Goal: Check status: Check status

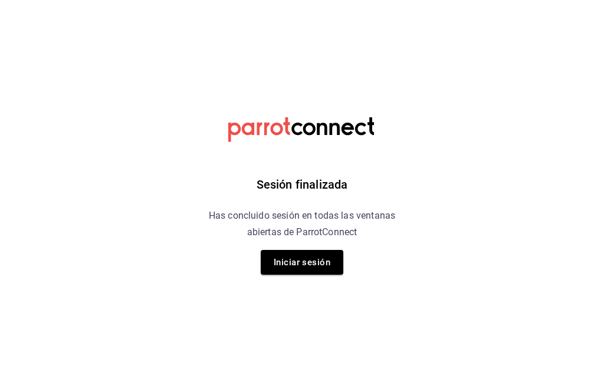
click at [340, 270] on button "Iniciar sesión" at bounding box center [302, 262] width 83 height 25
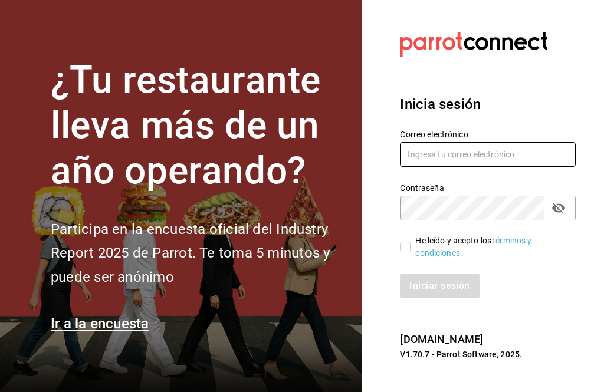
click at [559, 167] on input "text" at bounding box center [488, 154] width 176 height 25
type input "[PERSON_NAME][EMAIL_ADDRESS][DOMAIN_NAME]"
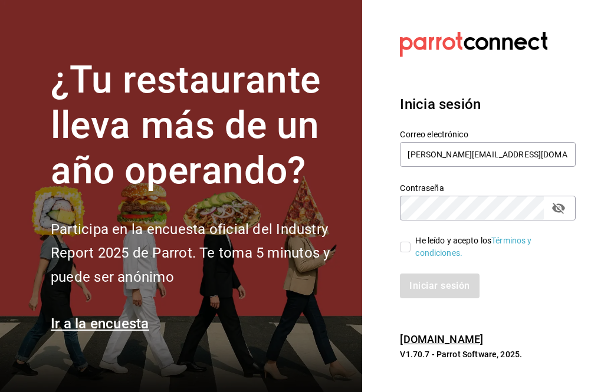
click at [401, 253] on input "He leído y acepto los Términos y condiciones." at bounding box center [405, 247] width 11 height 11
checkbox input "true"
click at [446, 294] on button "Iniciar sesión" at bounding box center [440, 286] width 80 height 25
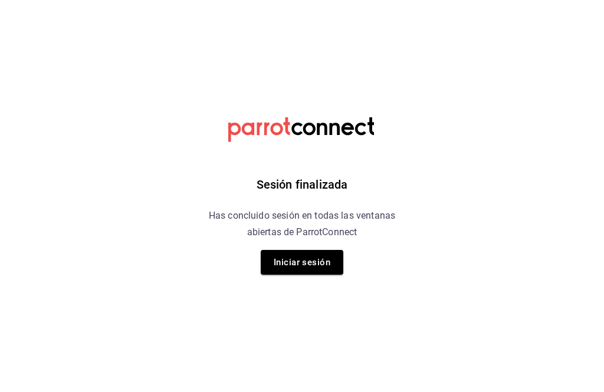
click at [328, 267] on button "Iniciar sesión" at bounding box center [302, 262] width 83 height 25
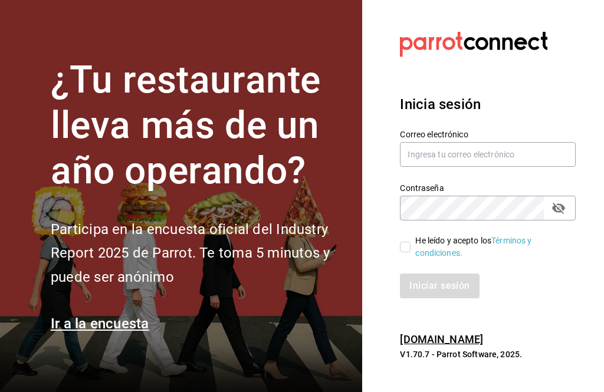
click at [319, 276] on h2 "Participa en la encuesta oficial del Industry Report 2025 de Parrot. Te toma 5 …" at bounding box center [199, 254] width 297 height 72
click at [411, 253] on input "He leído y acepto los Términos y condiciones." at bounding box center [405, 247] width 11 height 11
checkbox input "true"
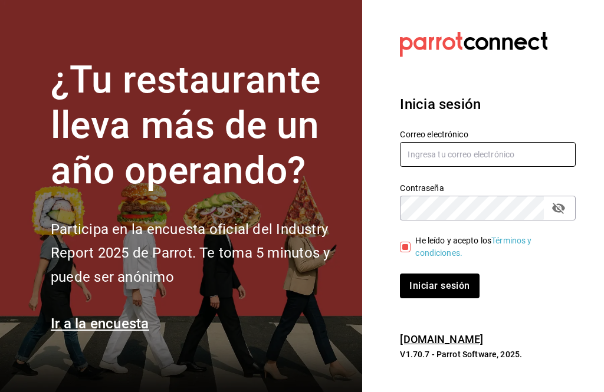
click at [486, 167] on input "text" at bounding box center [488, 154] width 176 height 25
type input "[PERSON_NAME][EMAIL_ADDRESS][DOMAIN_NAME]"
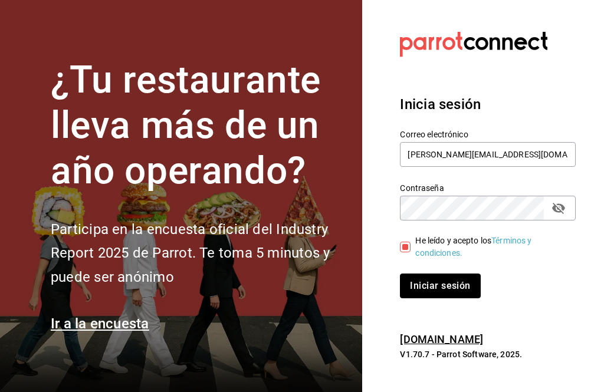
click at [470, 299] on button "Iniciar sesión" at bounding box center [440, 286] width 80 height 25
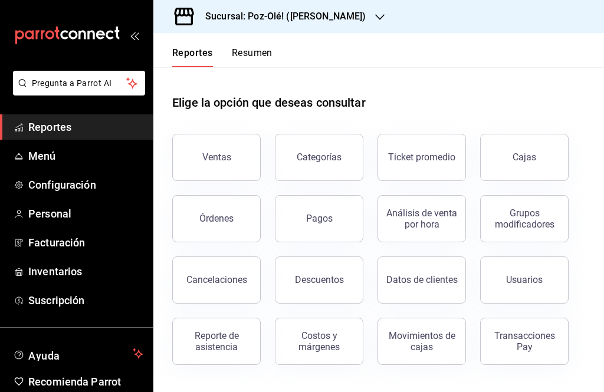
click at [524, 339] on div "Transacciones Pay" at bounding box center [524, 342] width 73 height 22
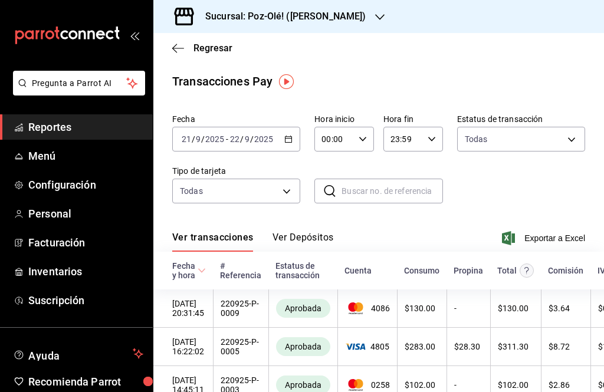
click at [375, 19] on icon "button" at bounding box center [379, 16] width 9 height 9
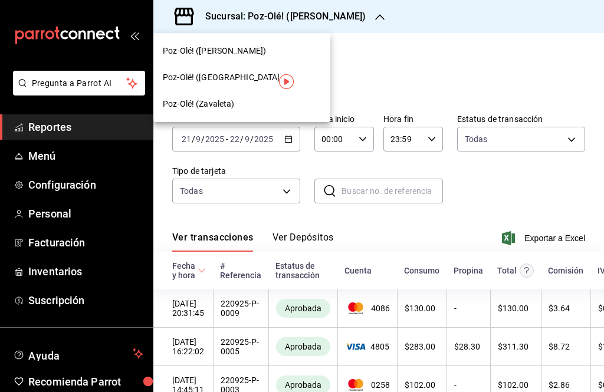
click at [257, 104] on div "Poz-Olé! (Zavaleta)" at bounding box center [242, 104] width 158 height 12
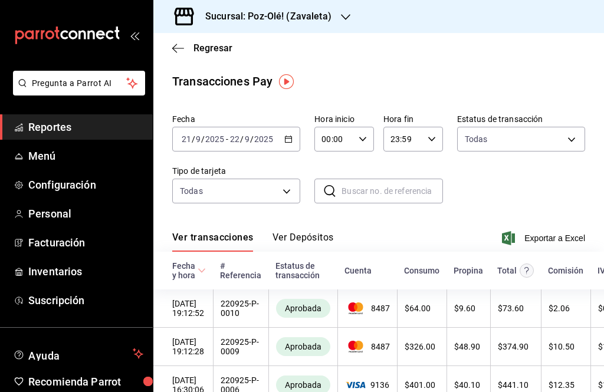
click at [136, 40] on icon "open_drawer_menu" at bounding box center [134, 35] width 9 height 9
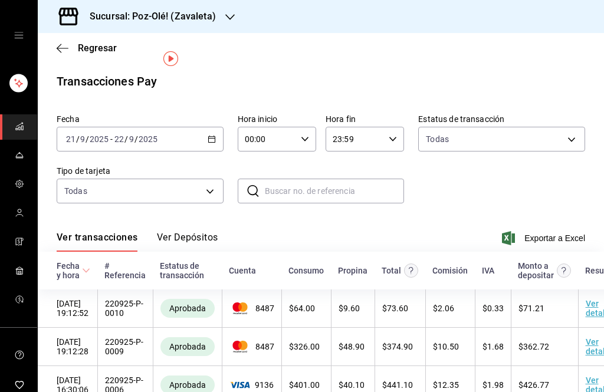
scroll to position [23, 0]
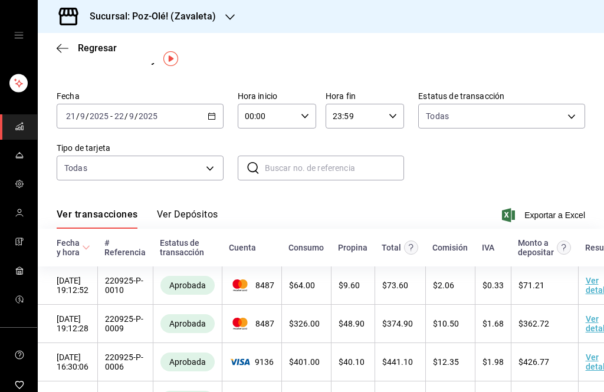
click at [211, 116] on \(Stroke\) "button" at bounding box center [211, 115] width 6 height 1
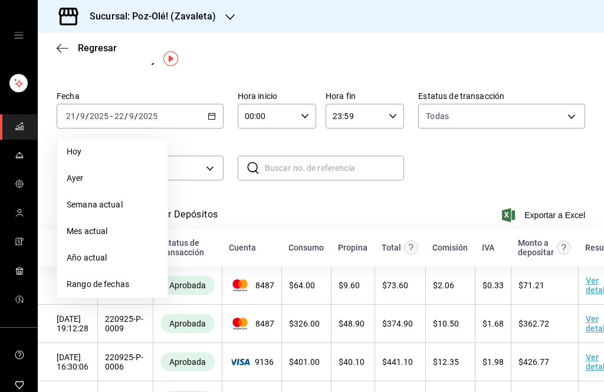
click at [78, 276] on li "Rango de fechas" at bounding box center [112, 284] width 110 height 27
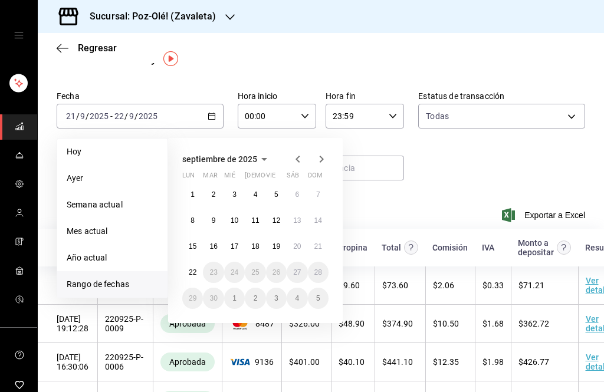
click at [192, 243] on abbr "15" at bounding box center [193, 247] width 8 height 8
click at [191, 243] on abbr "15" at bounding box center [193, 247] width 8 height 8
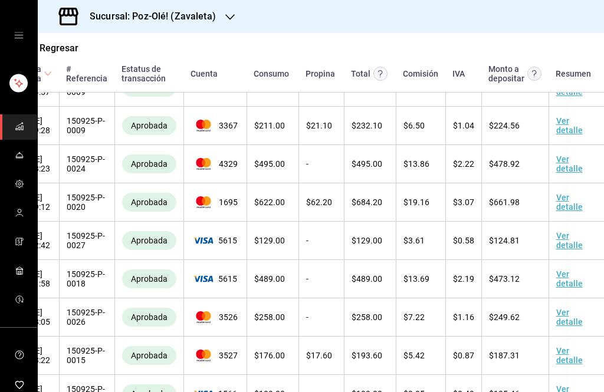
scroll to position [1549, 38]
